Goal: Navigation & Orientation: Go to known website

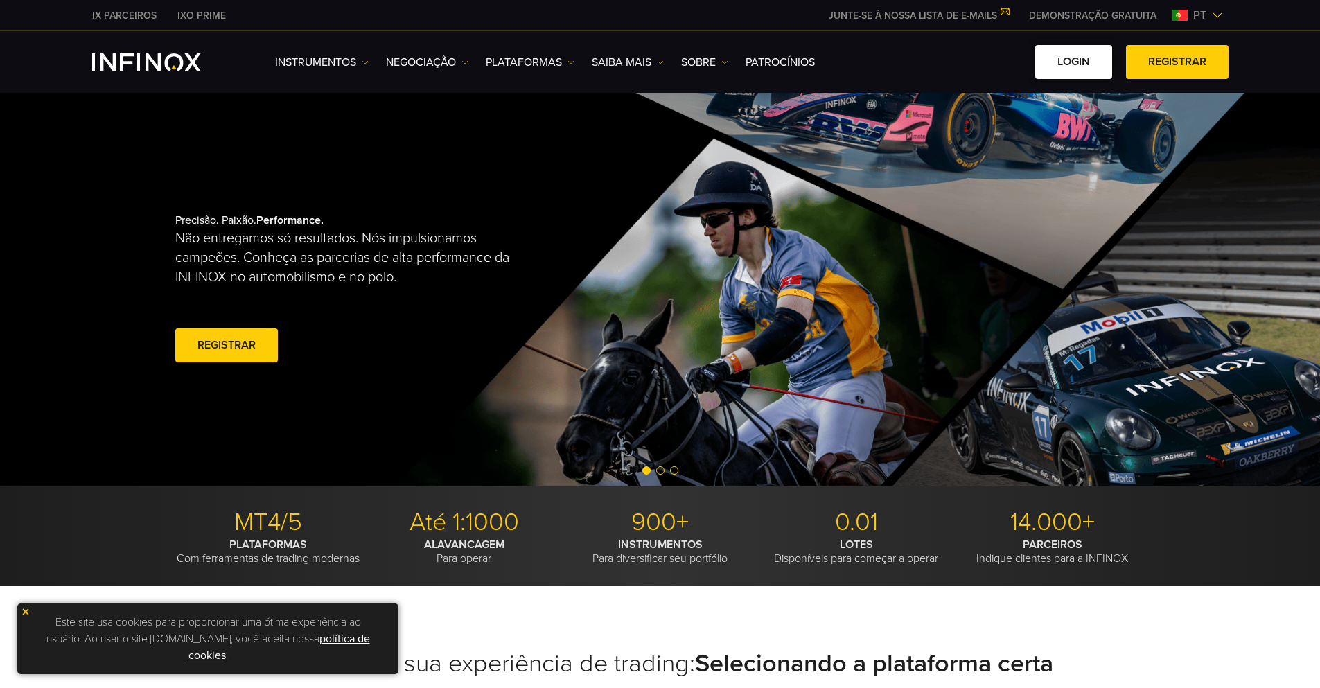
click at [1080, 58] on link "Login" at bounding box center [1073, 62] width 77 height 34
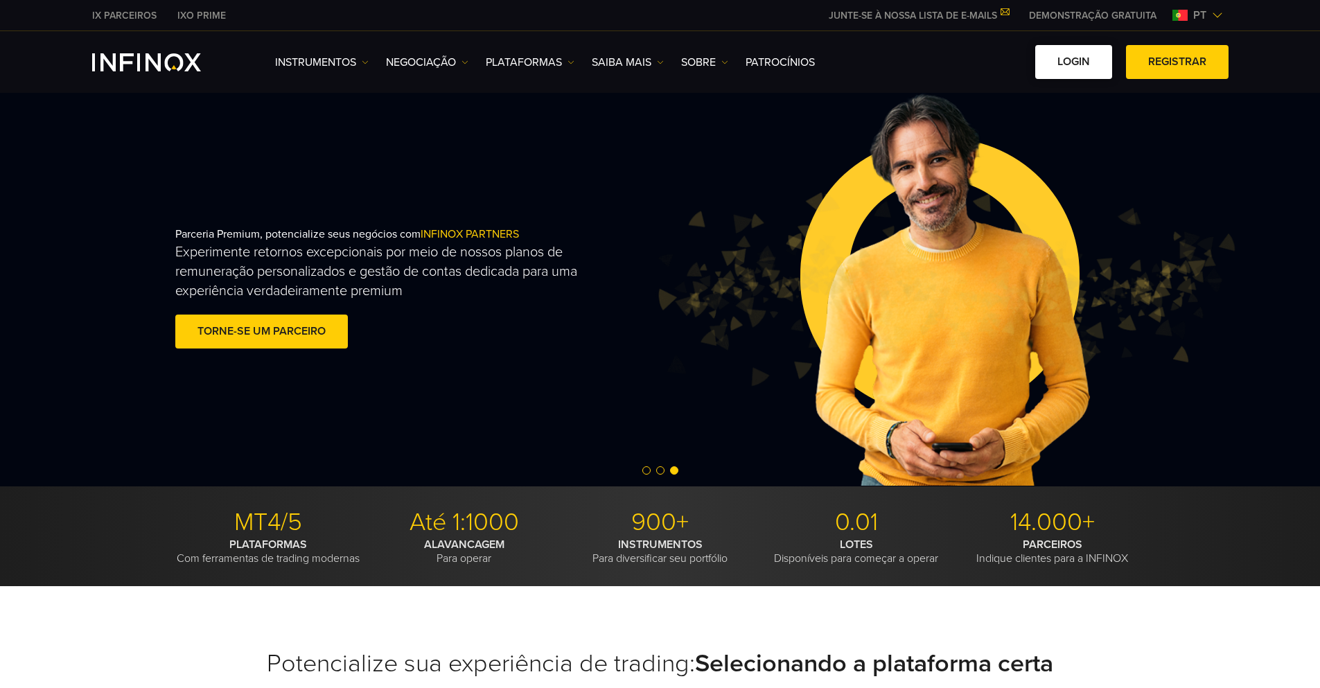
click at [1058, 56] on link "Login" at bounding box center [1073, 62] width 77 height 34
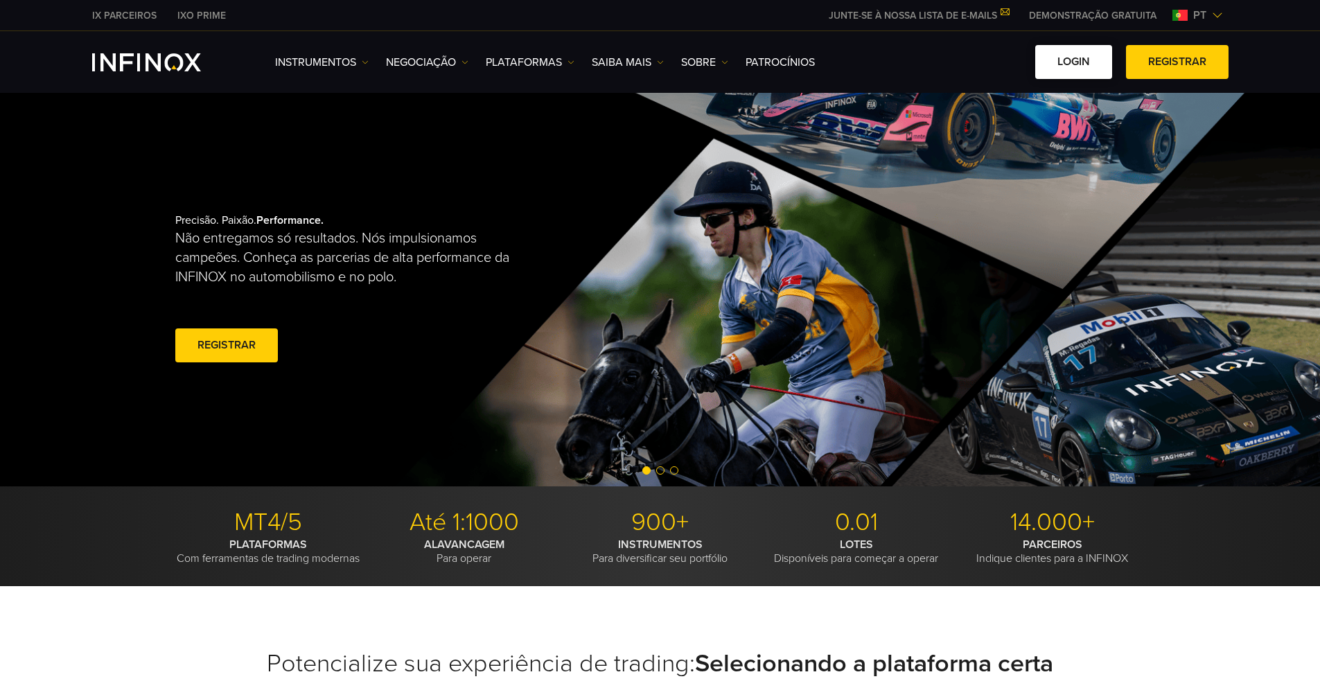
click at [1085, 62] on link "Login" at bounding box center [1073, 62] width 77 height 34
